Goal: Task Accomplishment & Management: Use online tool/utility

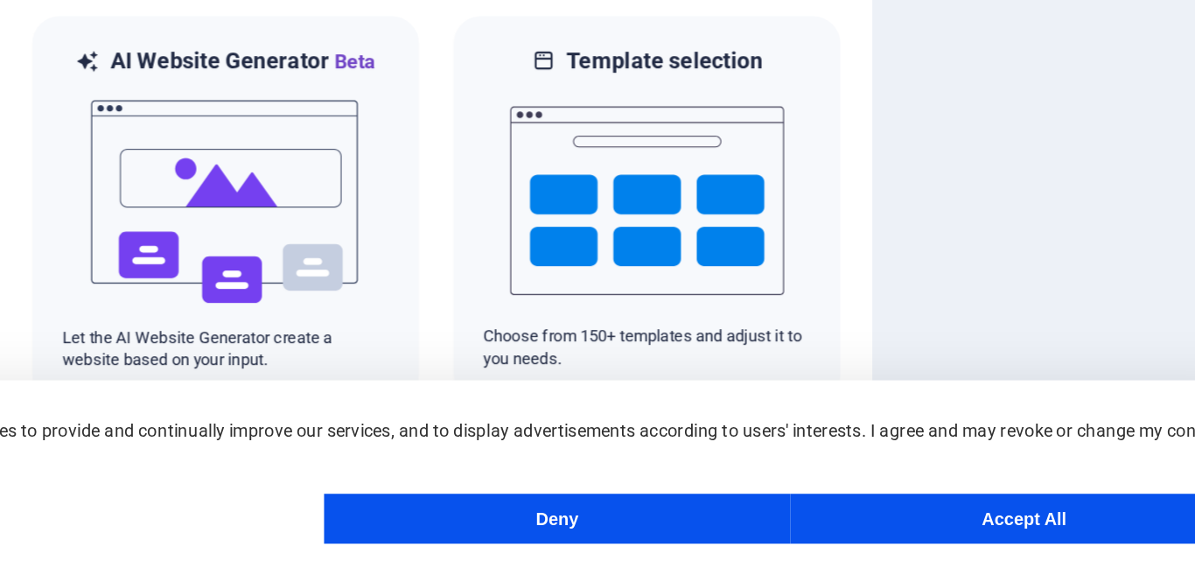
click at [1030, 534] on button "Accept All" at bounding box center [1010, 532] width 328 height 35
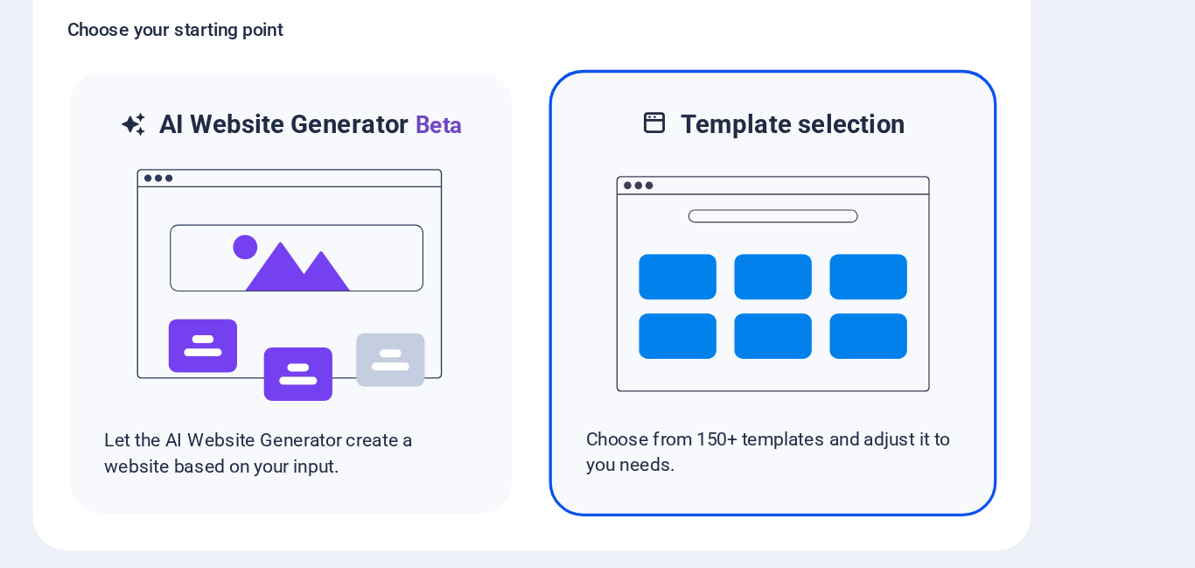
click at [768, 331] on img at bounding box center [745, 309] width 192 height 175
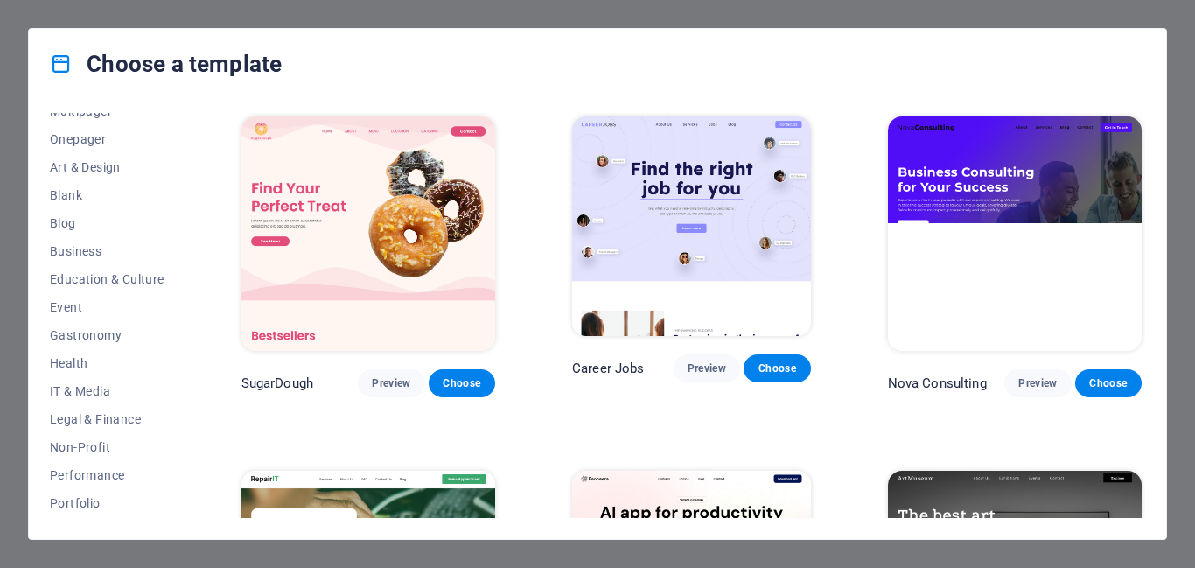
scroll to position [157, 0]
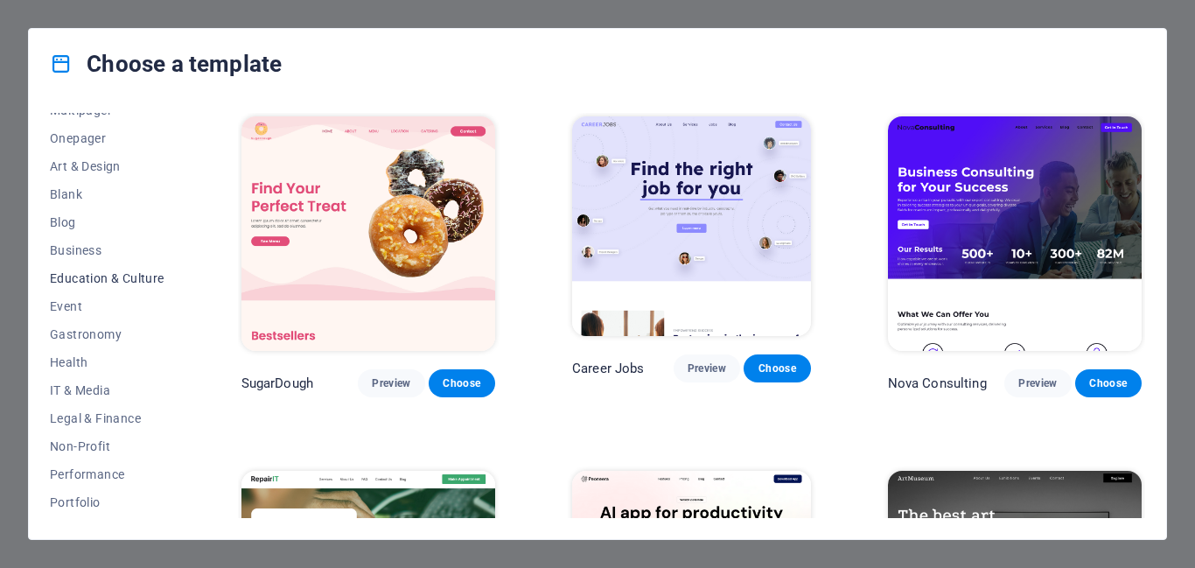
click at [144, 279] on span "Education & Culture" at bounding box center [107, 278] width 115 height 14
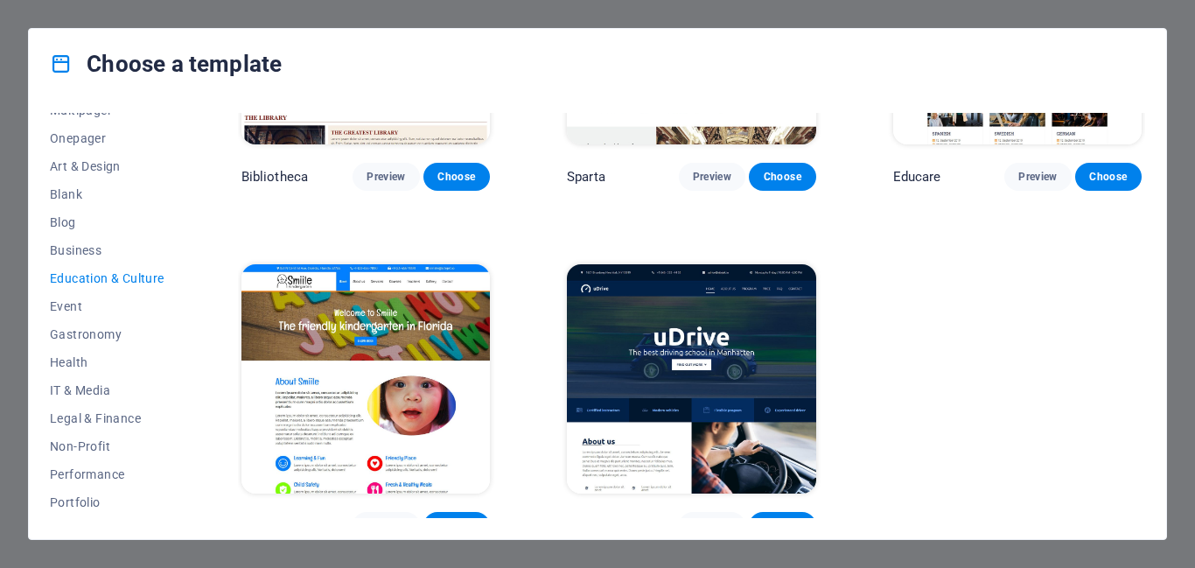
scroll to position [566, 0]
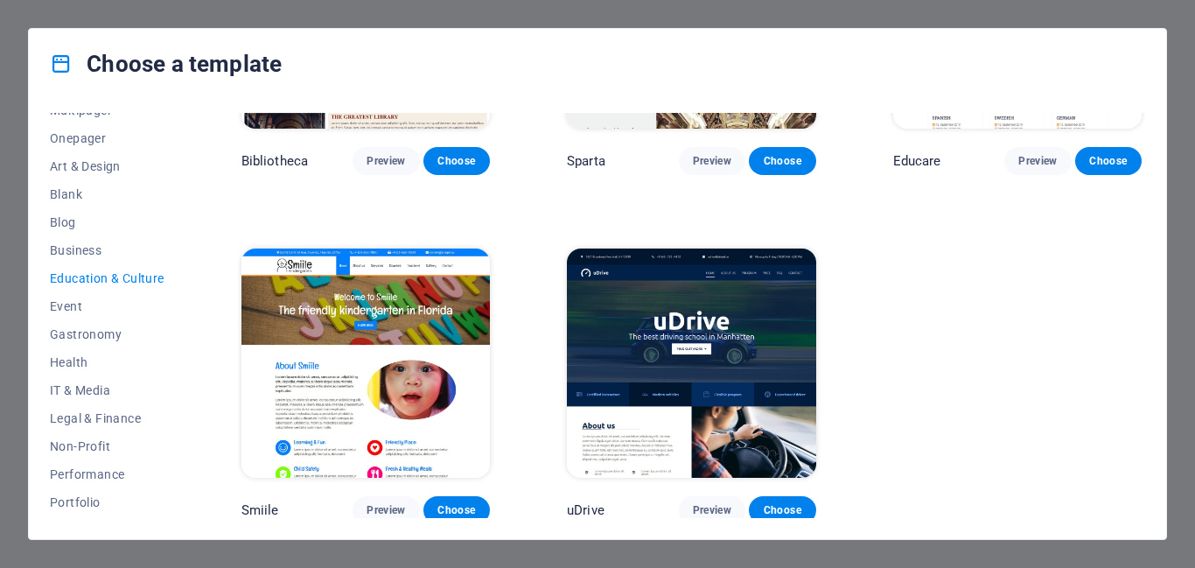
click at [351, 374] on img at bounding box center [365, 362] width 248 height 229
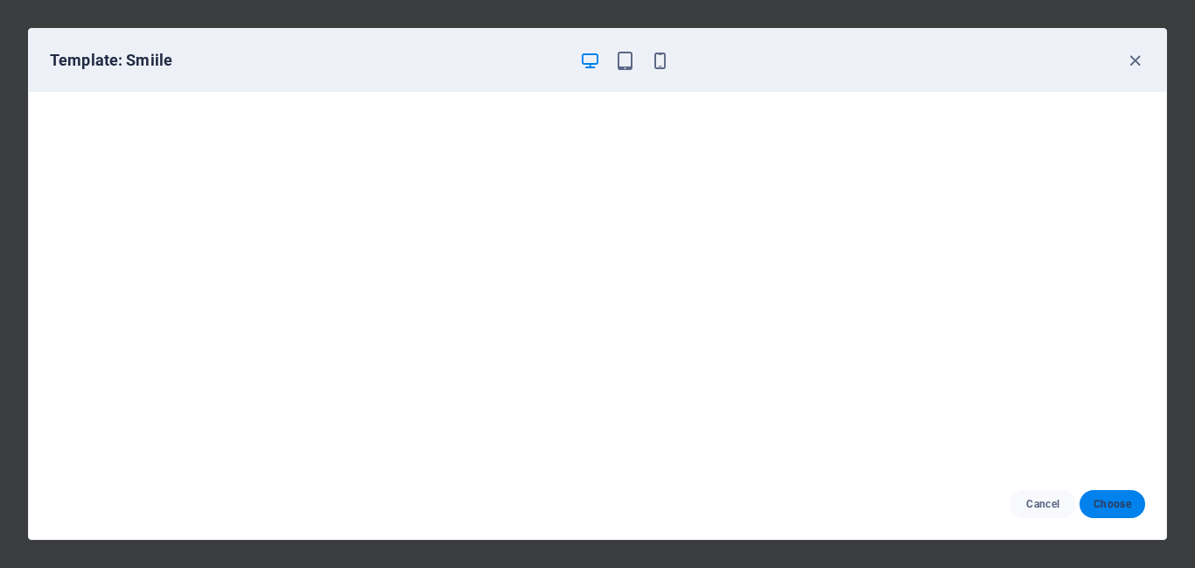
click at [1123, 505] on span "Choose" at bounding box center [1112, 504] width 38 height 14
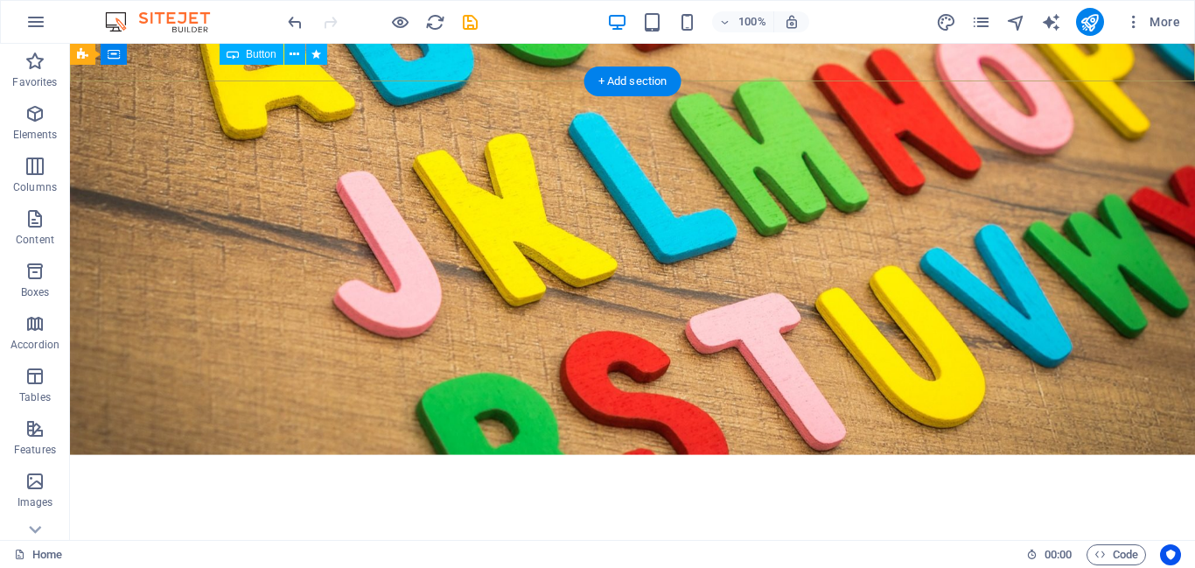
scroll to position [489, 0]
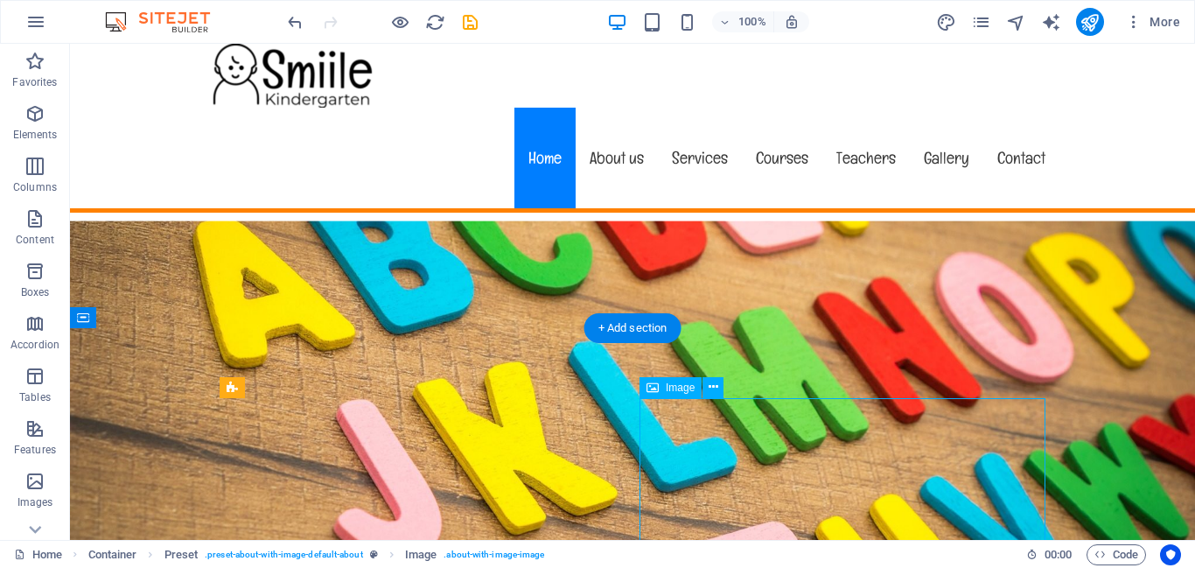
scroll to position [0, 0]
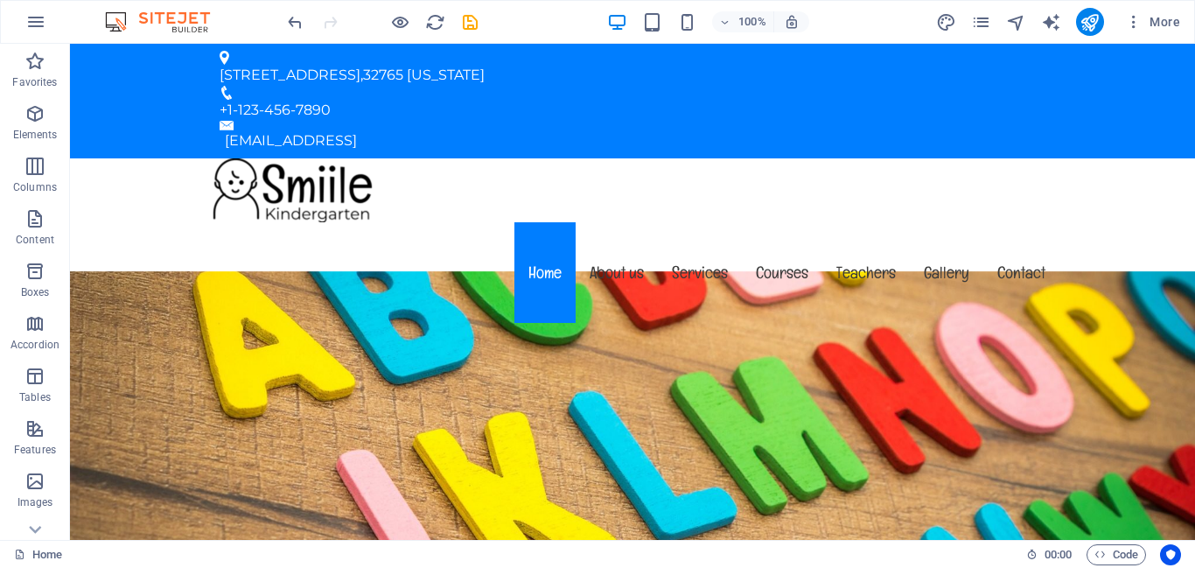
click at [294, 158] on div at bounding box center [633, 190] width 854 height 64
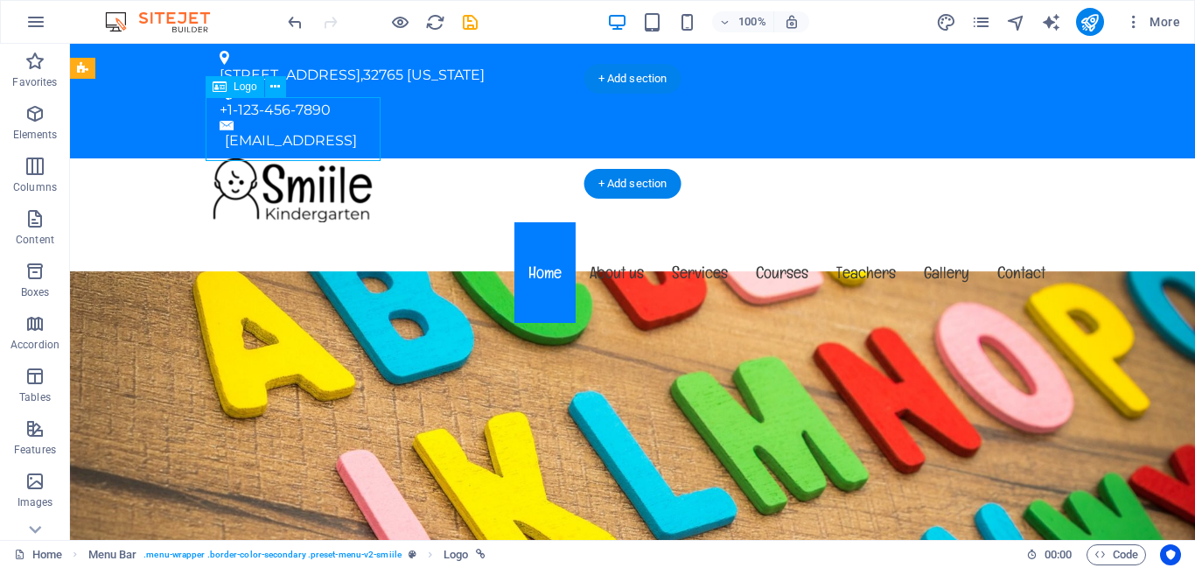
click at [237, 90] on span "Logo" at bounding box center [246, 86] width 24 height 10
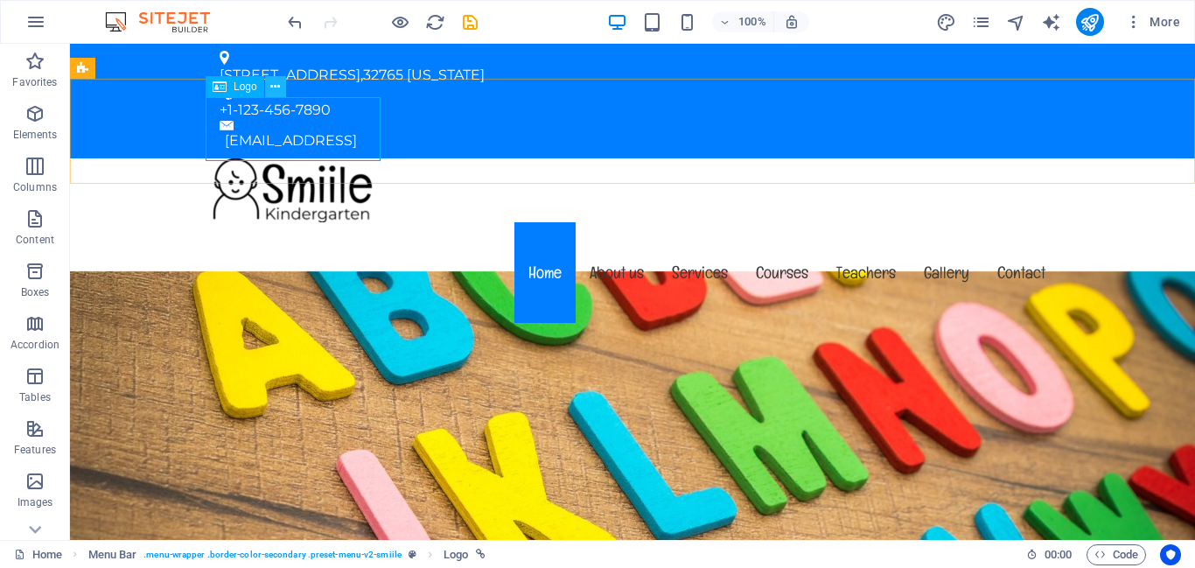
click at [276, 87] on icon at bounding box center [275, 87] width 10 height 18
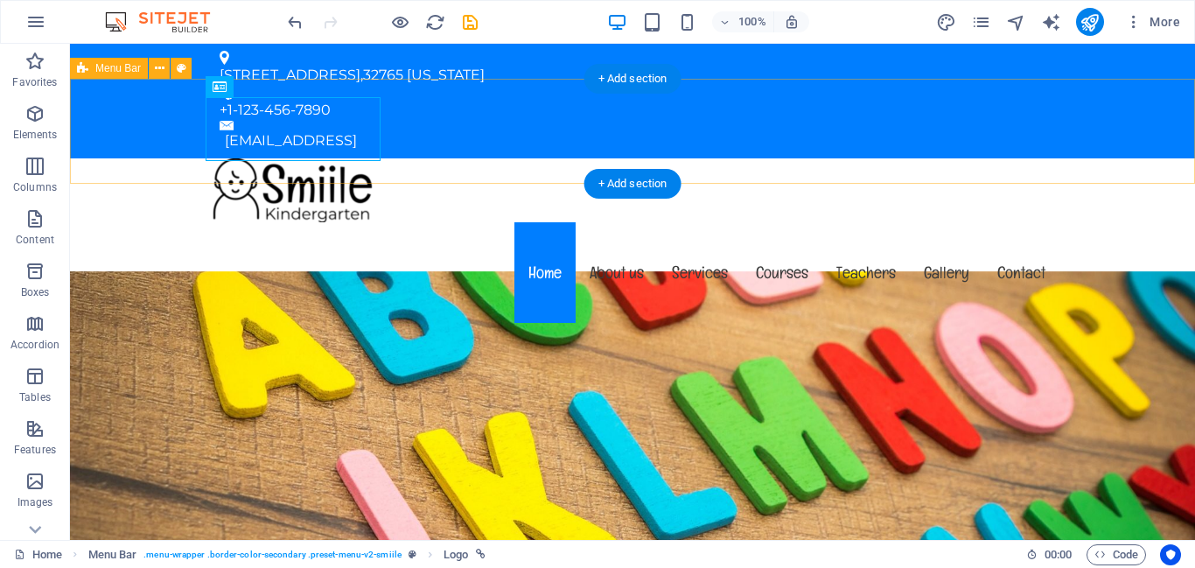
click at [1149, 158] on div "Menu Home About us Services Courses Teachers Gallery Contact" at bounding box center [632, 242] width 1125 height 169
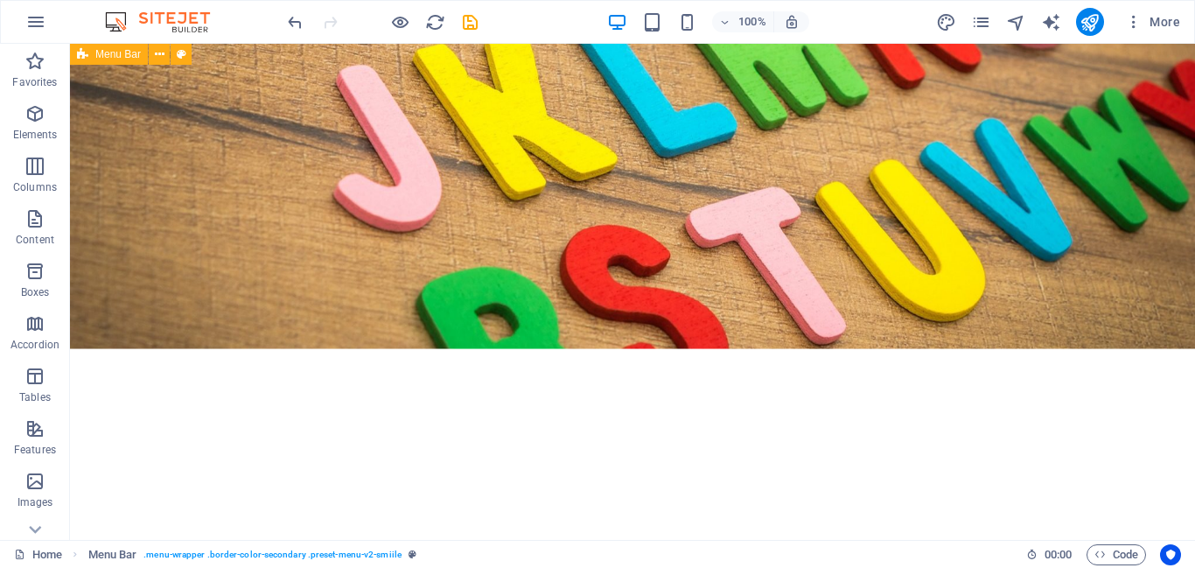
scroll to position [10, 0]
